Goal: Task Accomplishment & Management: Manage account settings

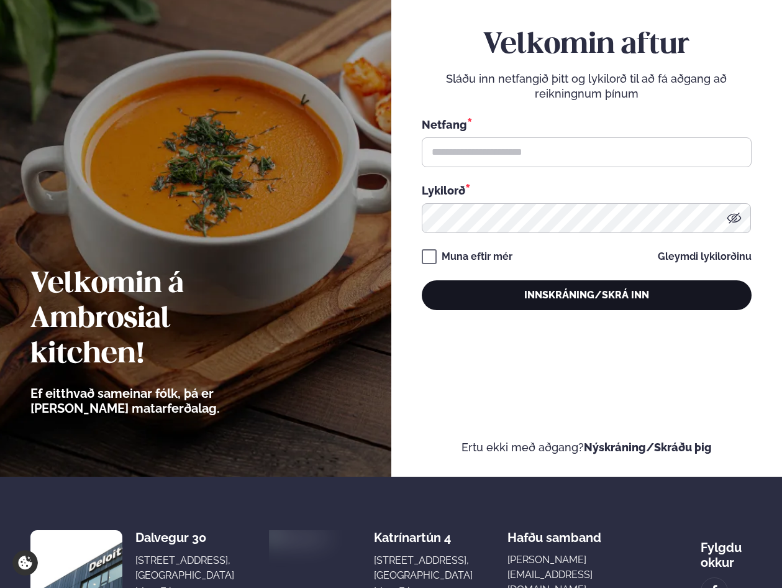
scroll to position [239, 0]
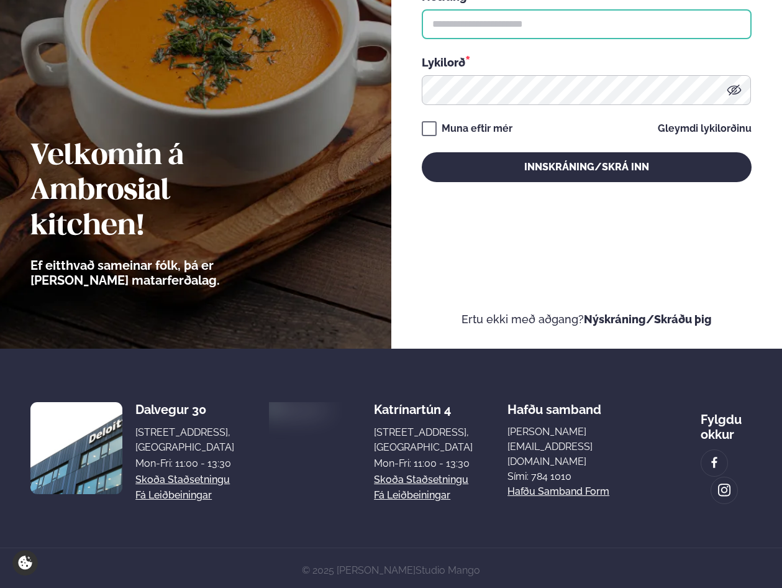
type input "**********"
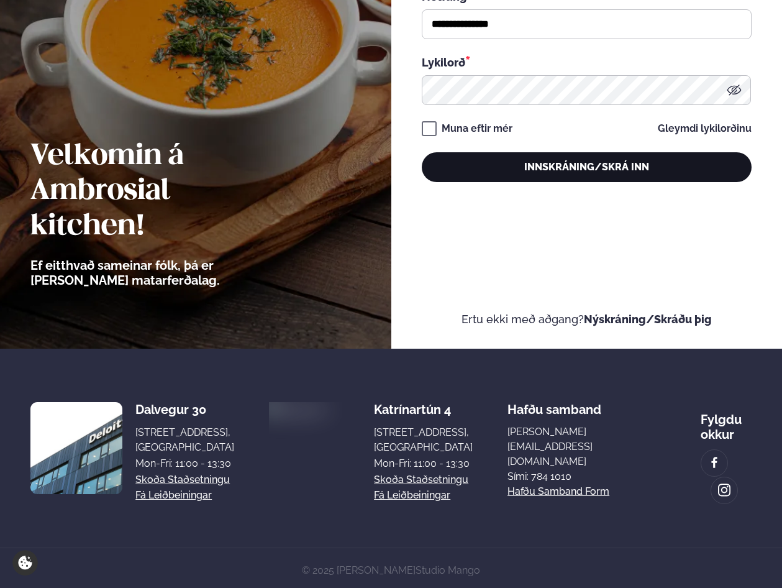
click at [478, 156] on button "Innskráning/Skrá inn" at bounding box center [587, 167] width 330 height 30
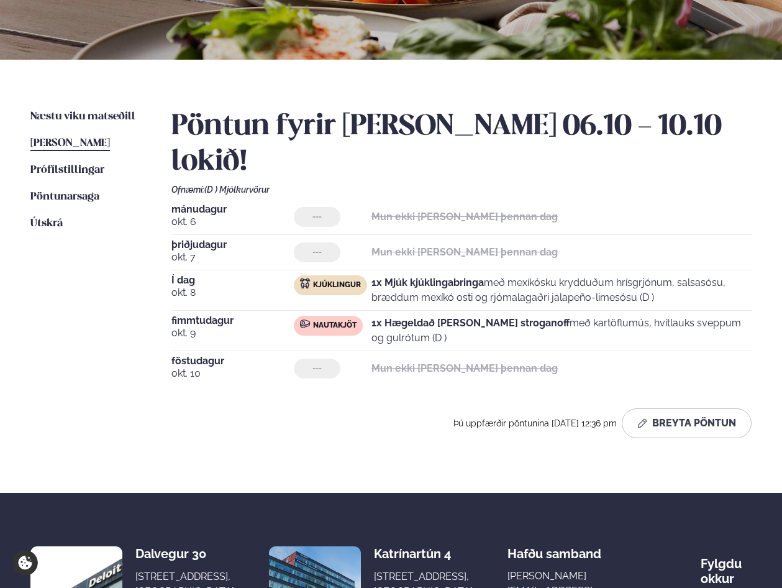
scroll to position [311, 0]
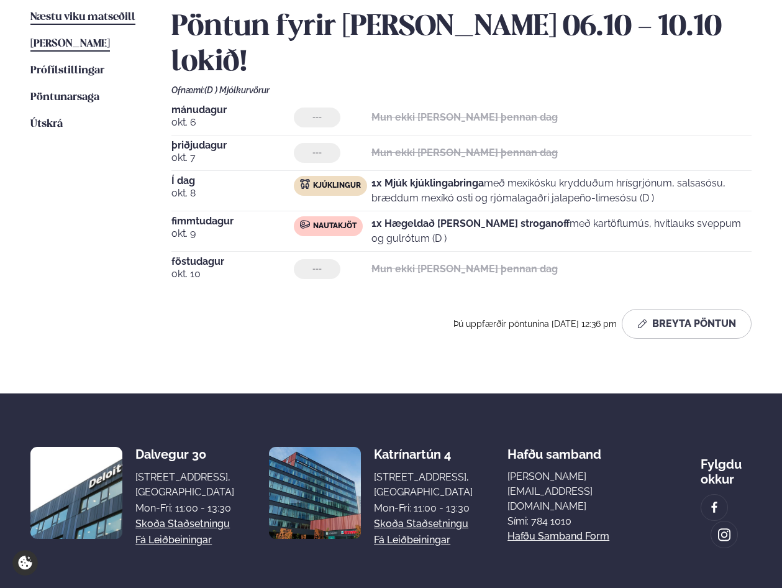
click at [98, 19] on span "Næstu viku matseðill" at bounding box center [82, 17] width 105 height 11
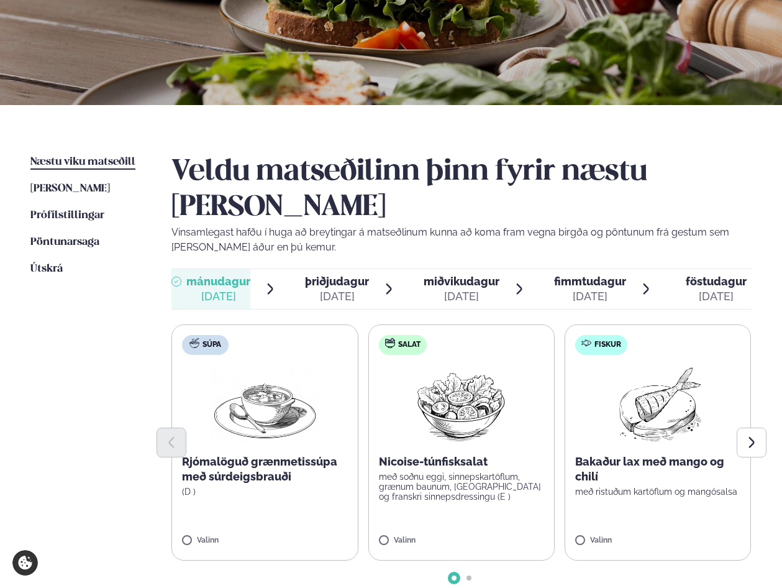
scroll to position [435, 0]
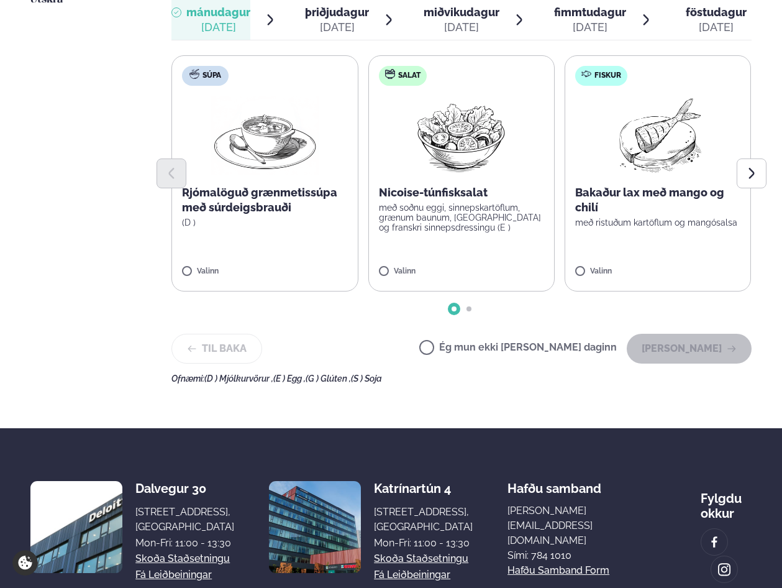
click at [470, 342] on label "Ég mun ekki [PERSON_NAME] daginn" at bounding box center [518, 348] width 198 height 13
click at [728, 330] on div "Veldu matseðilinn þinn fyrir næstu [PERSON_NAME] Vinsamlegast hafðu í huga að b…" at bounding box center [461, 134] width 580 height 497
click at [700, 334] on button "[PERSON_NAME]" at bounding box center [689, 349] width 125 height 30
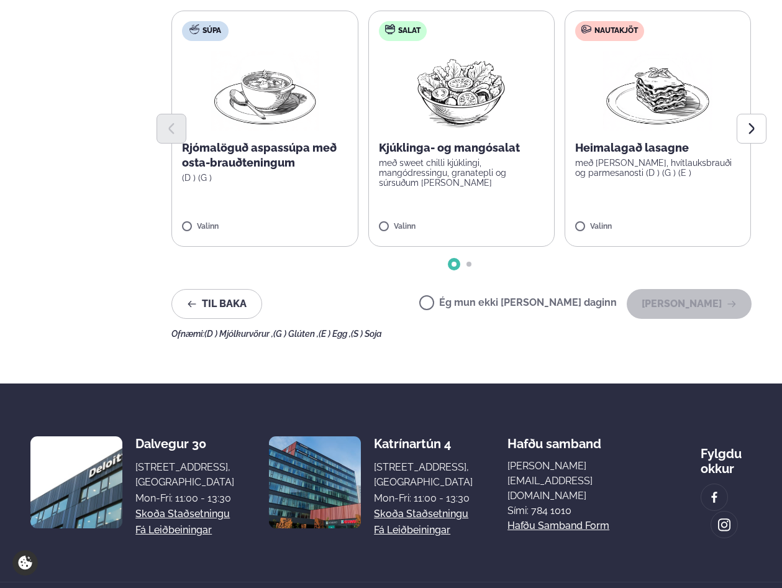
click at [509, 297] on label "Ég mun ekki [PERSON_NAME] daginn" at bounding box center [518, 303] width 198 height 13
click at [684, 289] on button "[PERSON_NAME]" at bounding box center [689, 304] width 125 height 30
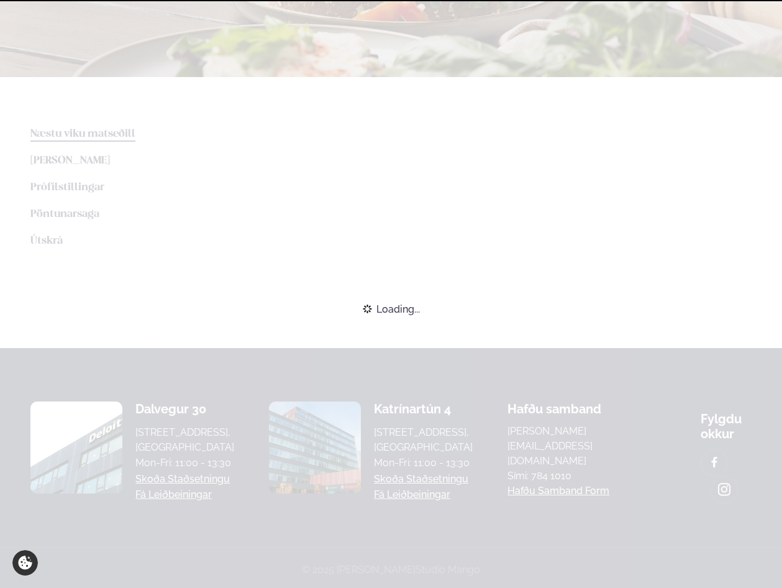
scroll to position [479, 0]
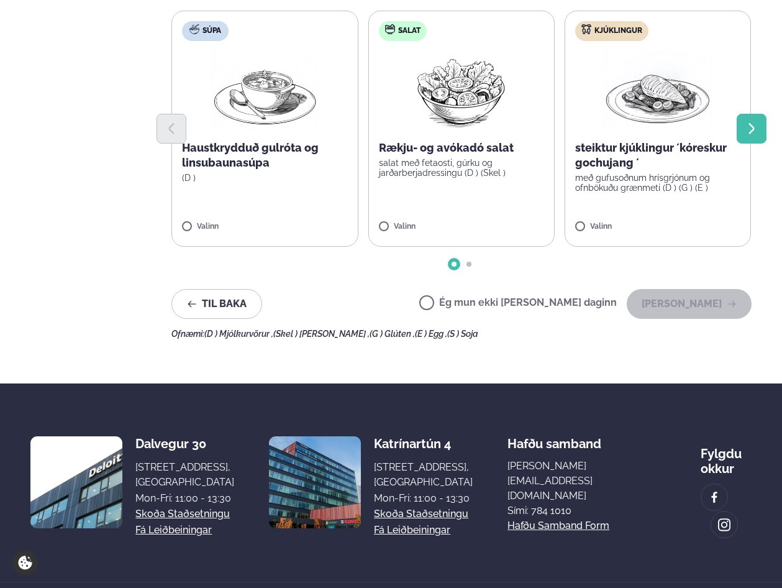
click at [756, 122] on icon "Next slide" at bounding box center [752, 129] width 14 height 14
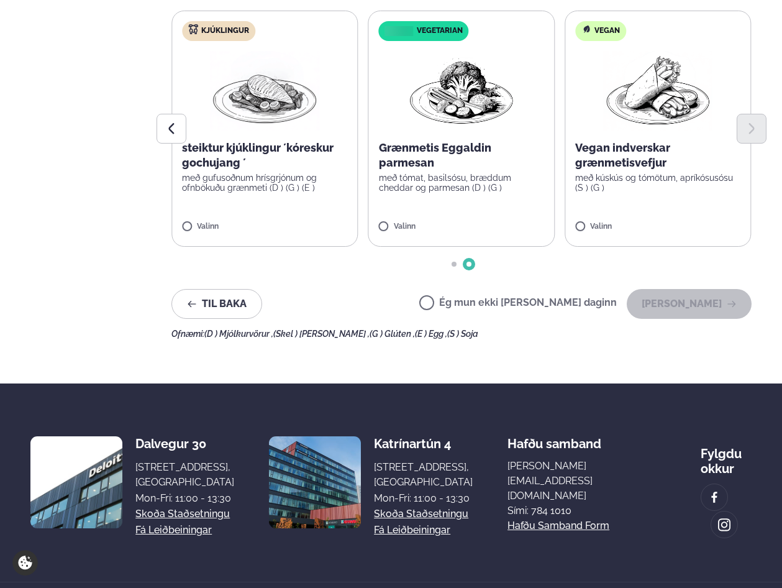
click at [299, 114] on div at bounding box center [461, 129] width 580 height 30
click at [219, 140] on div "steiktur kjúklingur ´kóreskur gochujang ´ með gufusoðnum hrísgrjónum og ofnböku…" at bounding box center [264, 166] width 165 height 52
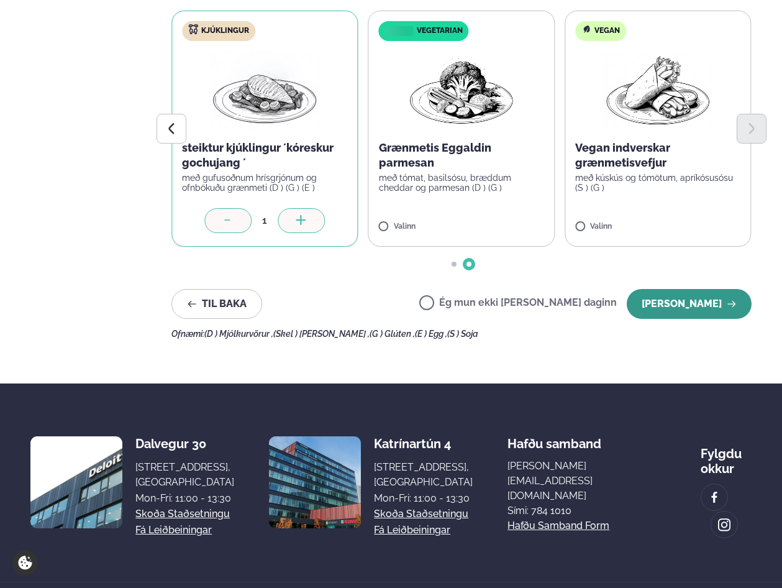
click at [712, 289] on button "[PERSON_NAME]" at bounding box center [689, 304] width 125 height 30
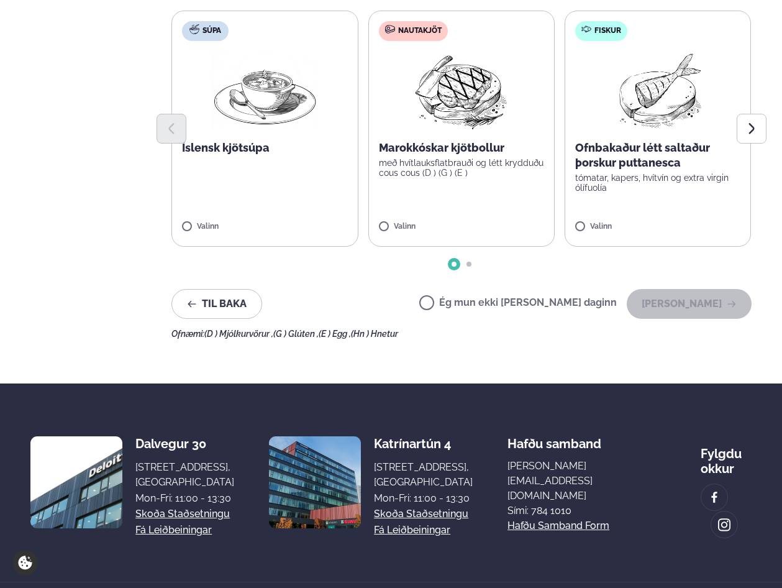
scroll to position [417, 0]
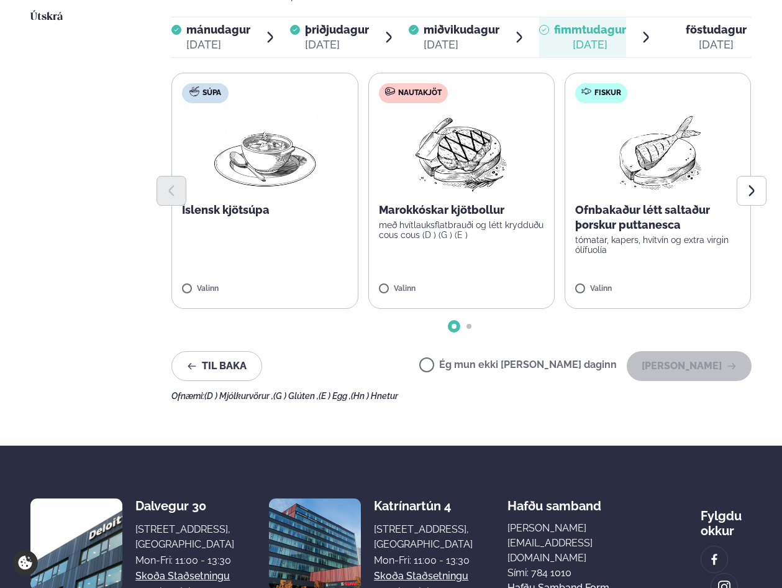
click at [465, 134] on img at bounding box center [461, 152] width 110 height 79
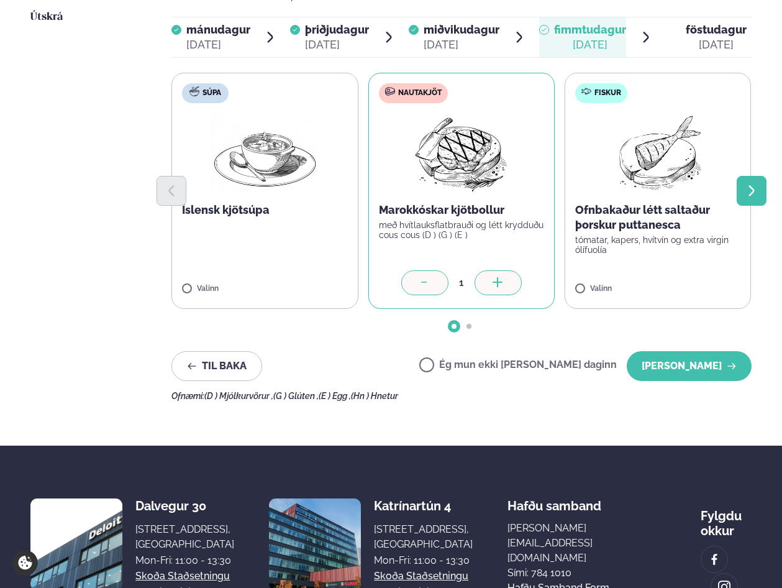
click at [747, 184] on icon "Next slide" at bounding box center [752, 191] width 14 height 14
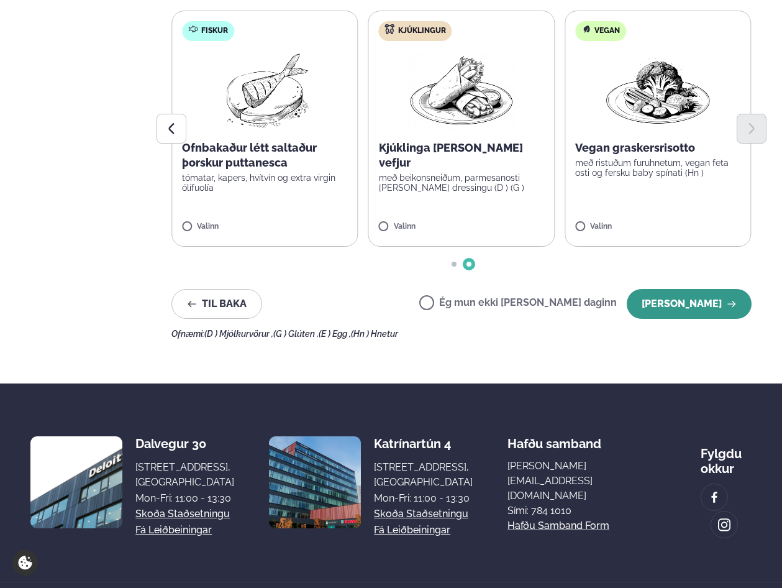
click at [711, 289] on button "[PERSON_NAME]" at bounding box center [689, 304] width 125 height 30
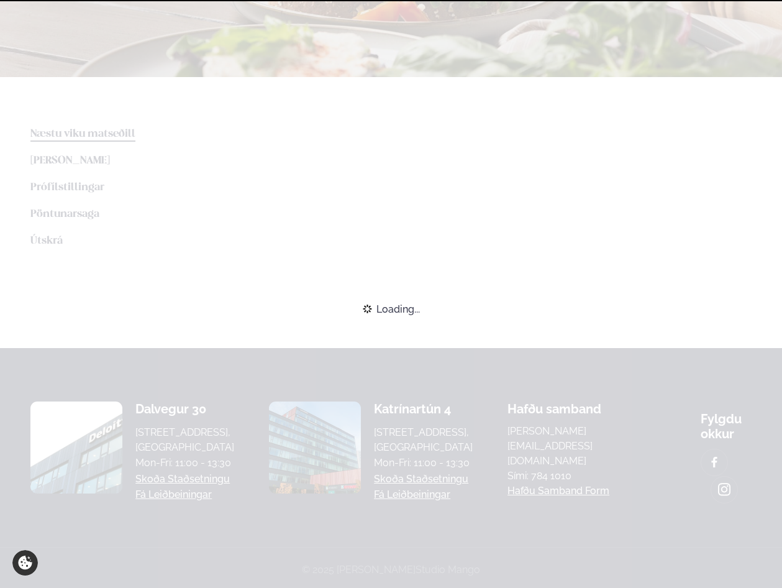
scroll to position [479, 0]
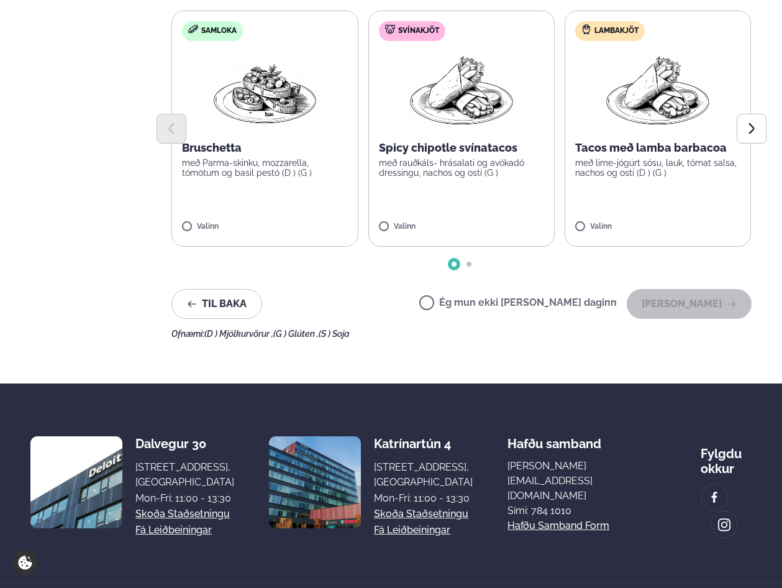
click at [540, 297] on label "Ég mun ekki [PERSON_NAME] daginn" at bounding box center [518, 303] width 198 height 13
click at [673, 289] on button "[PERSON_NAME]" at bounding box center [689, 304] width 125 height 30
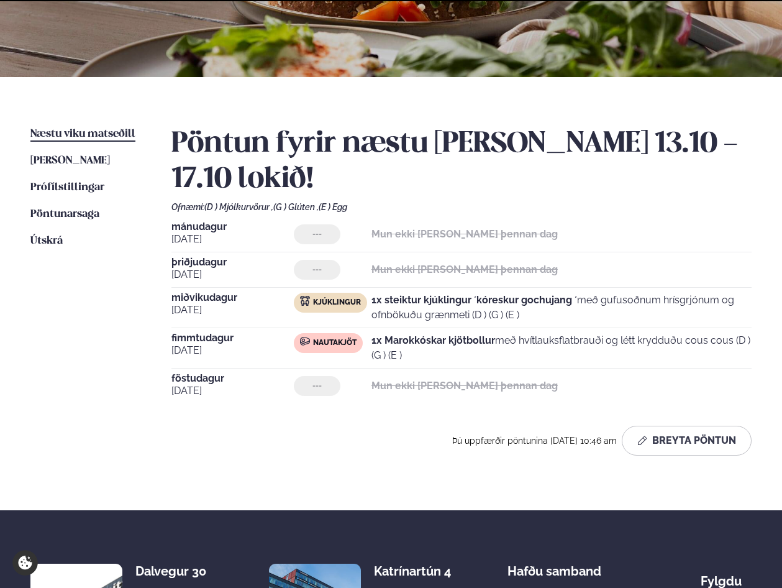
scroll to position [320, 0]
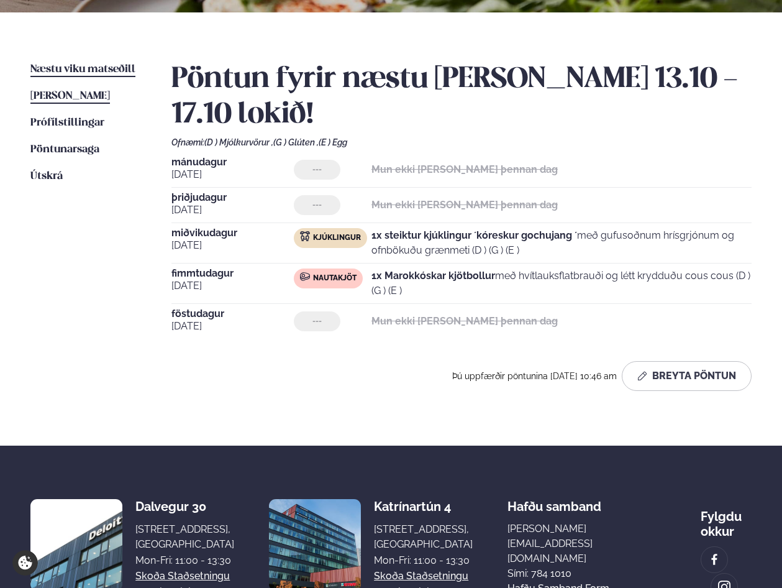
click at [106, 96] on span "[PERSON_NAME]" at bounding box center [69, 96] width 79 height 11
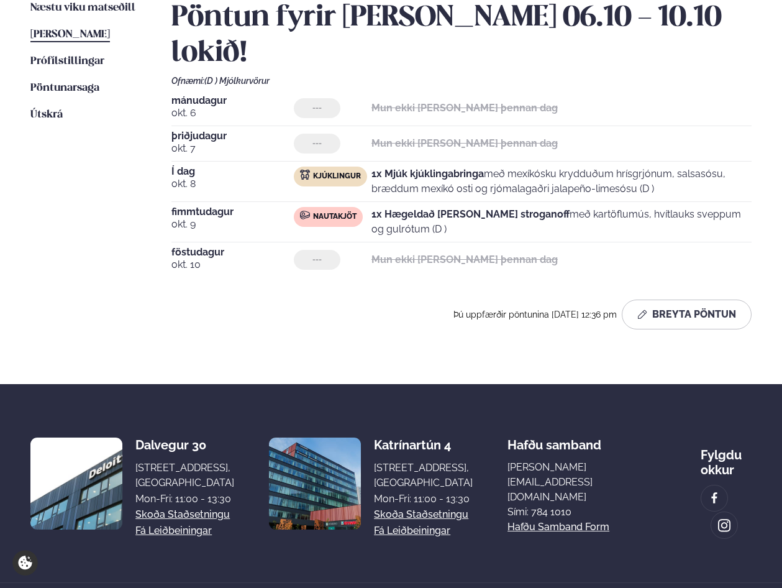
scroll to position [320, 0]
